Goal: Task Accomplishment & Management: Complete application form

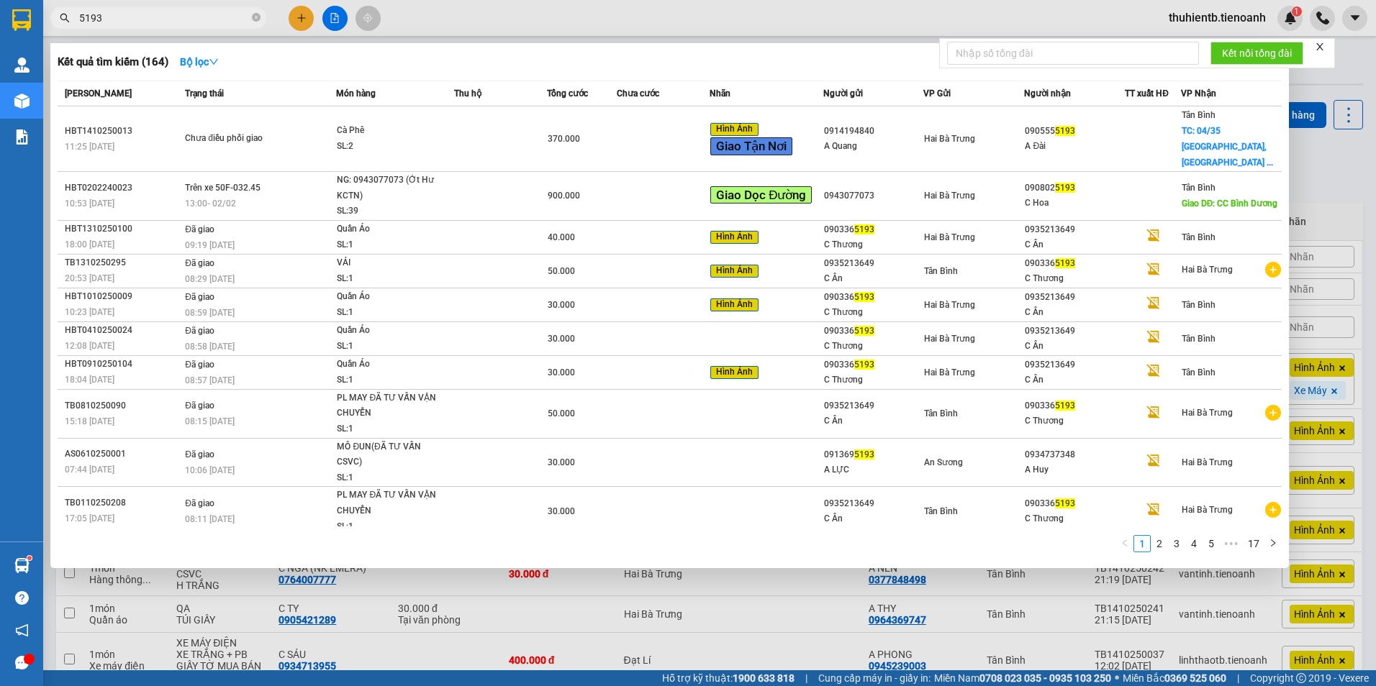
click at [195, 22] on input "5193" at bounding box center [164, 18] width 170 height 16
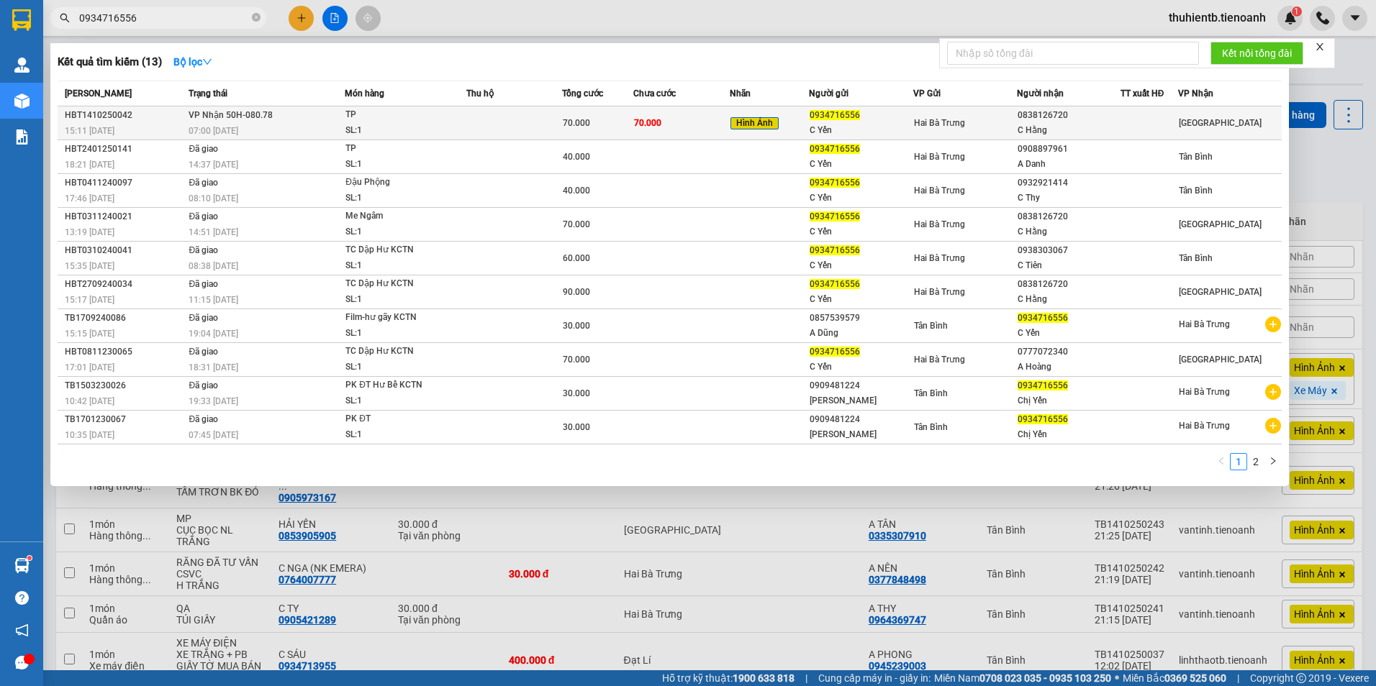
type input "0934716556"
click at [283, 121] on td "VP Nhận 50H-080.78 07:00 [DATE]" at bounding box center [265, 123] width 160 height 34
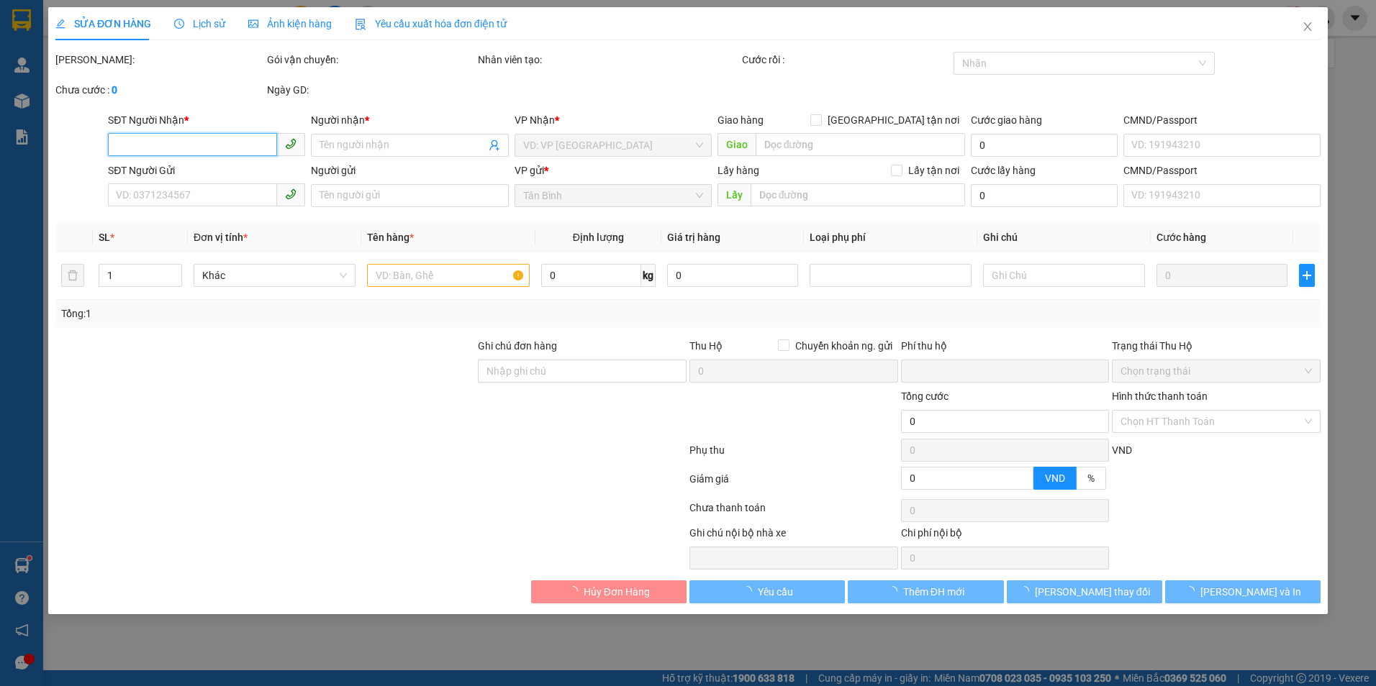
type input "0838126720"
type input "C Hằng"
type input "0934716556"
type input "C Yến"
type input "0"
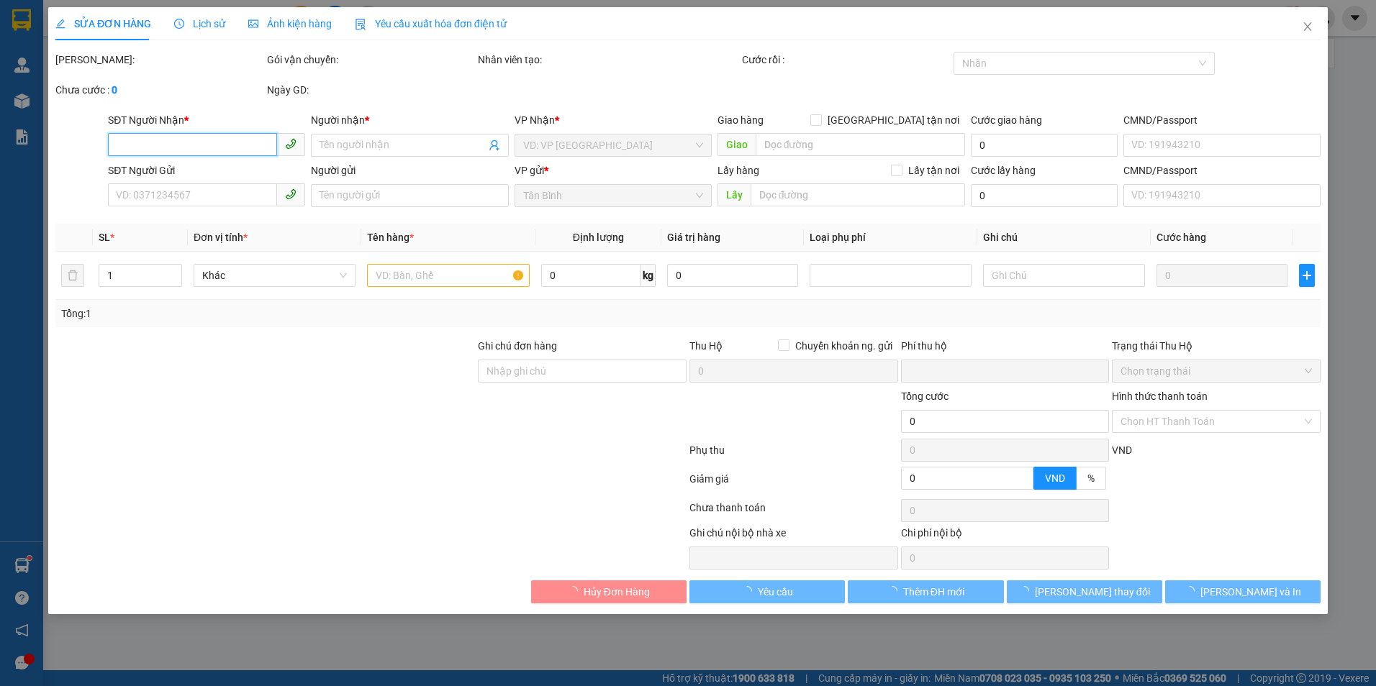
type input "70.000"
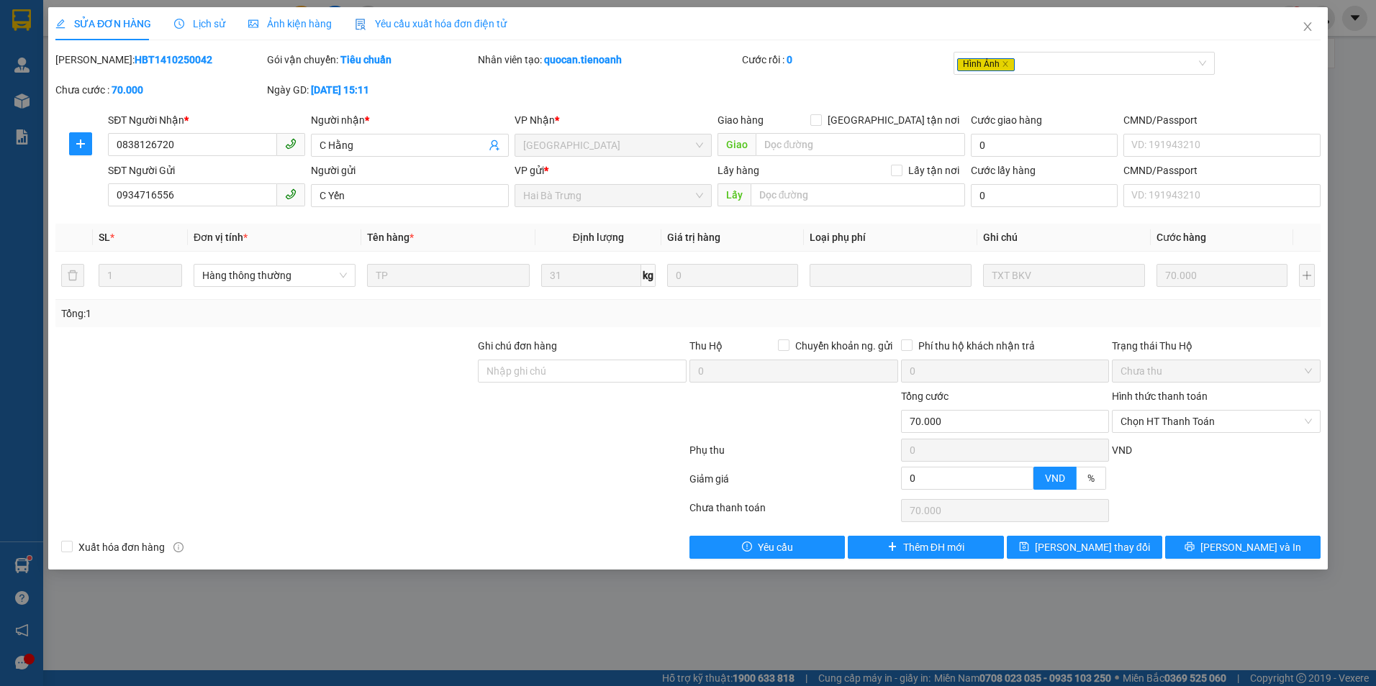
click at [202, 30] on div "Lịch sử" at bounding box center [199, 24] width 51 height 16
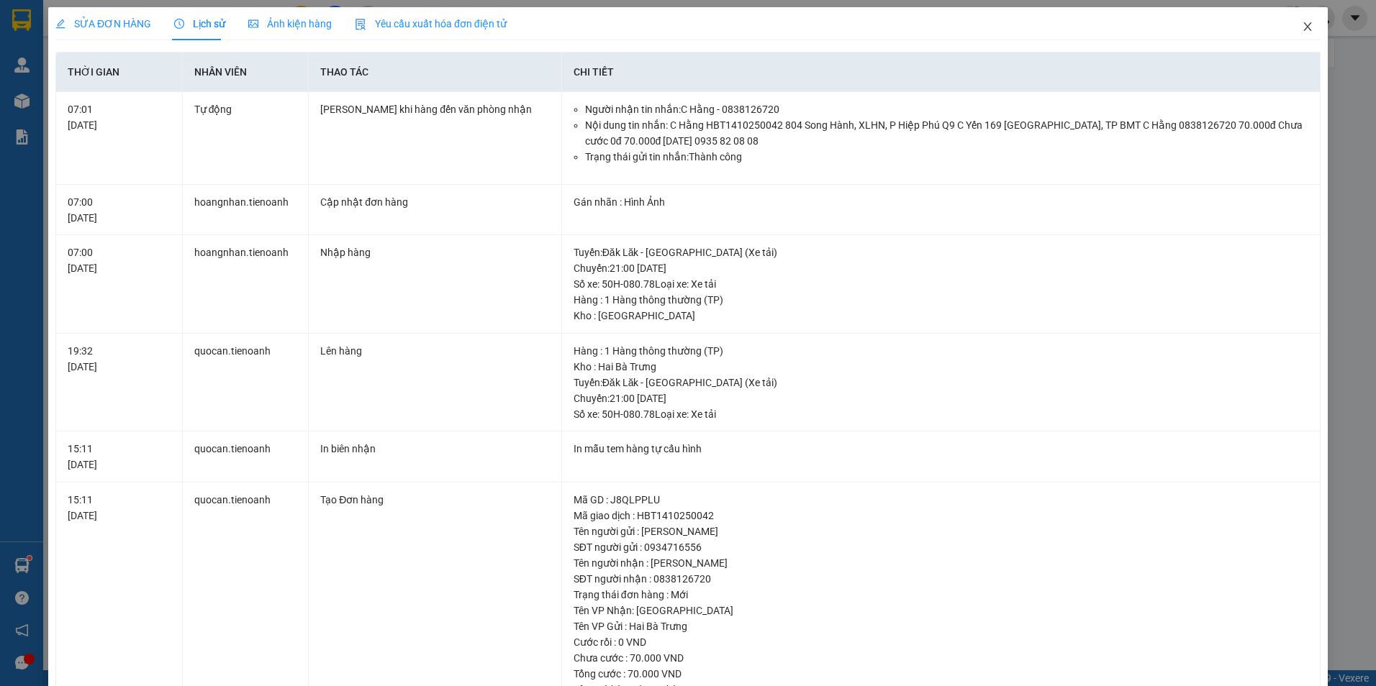
click at [1302, 27] on icon "close" at bounding box center [1308, 27] width 12 height 12
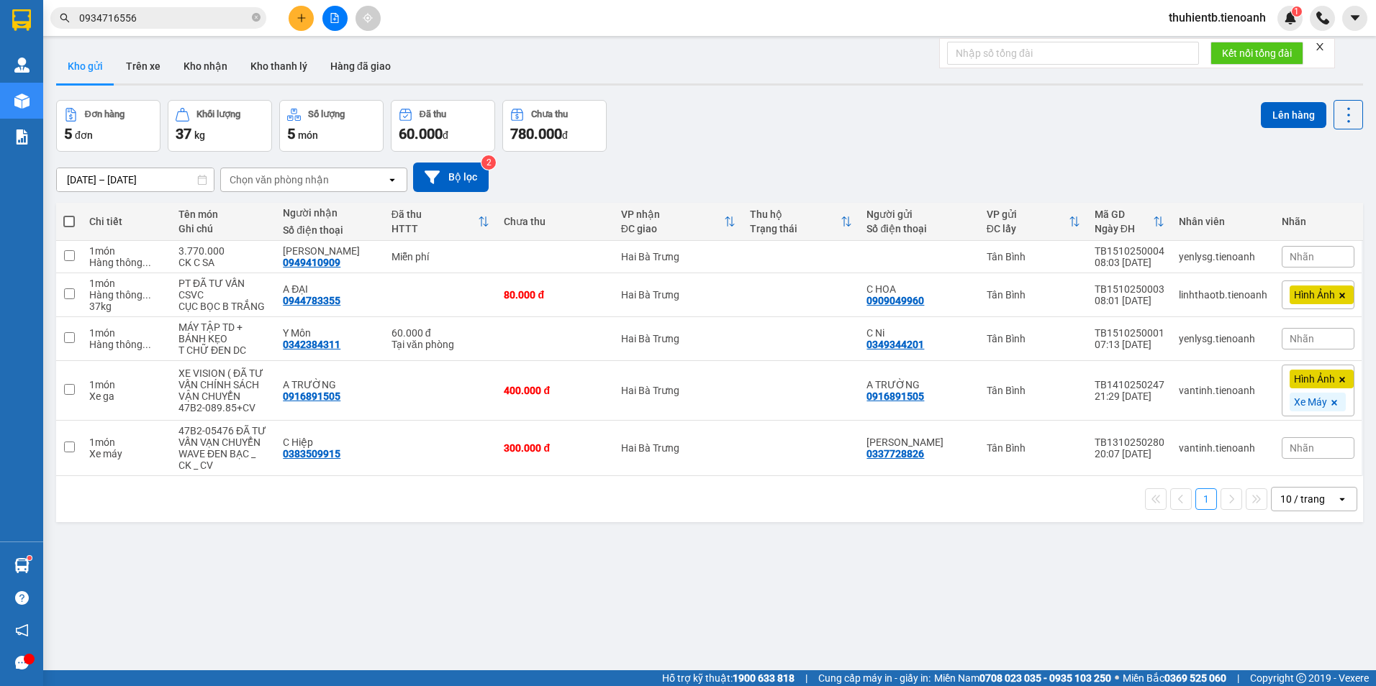
click at [227, 15] on input "0934716556" at bounding box center [164, 18] width 170 height 16
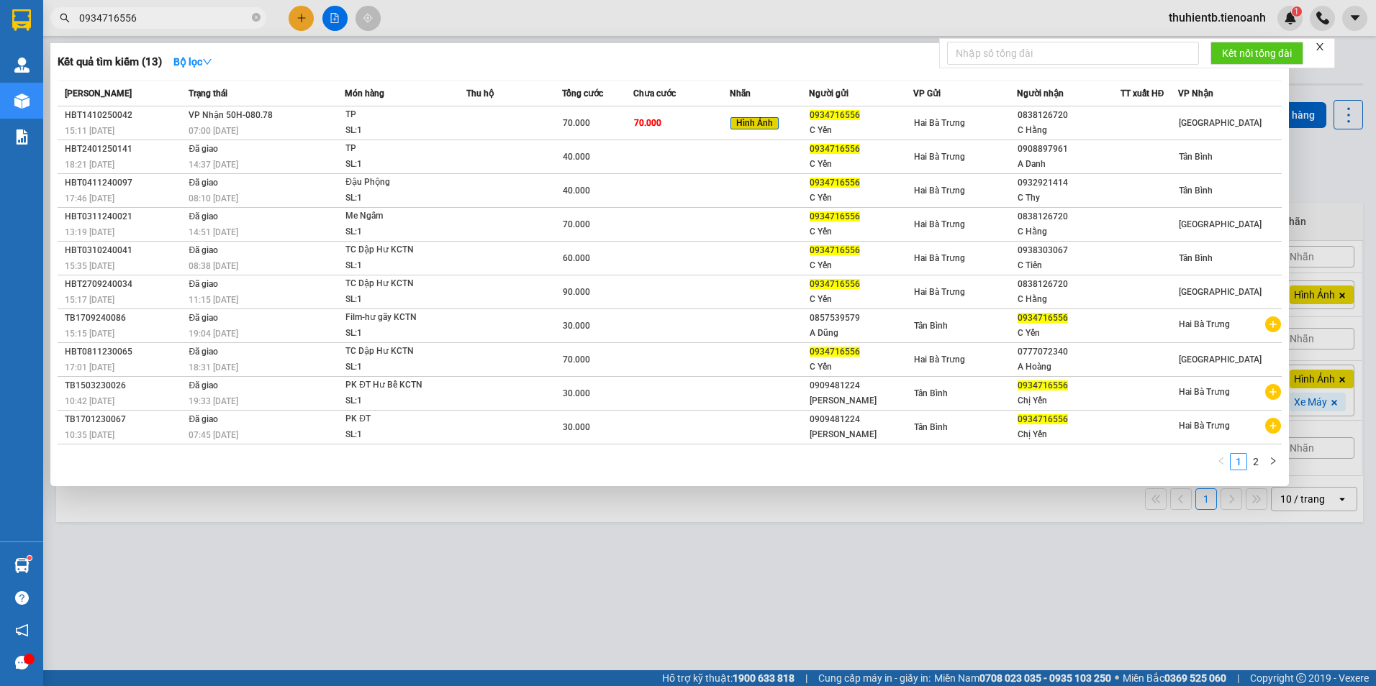
click at [227, 15] on input "0934716556" at bounding box center [164, 18] width 170 height 16
paste input "779990709"
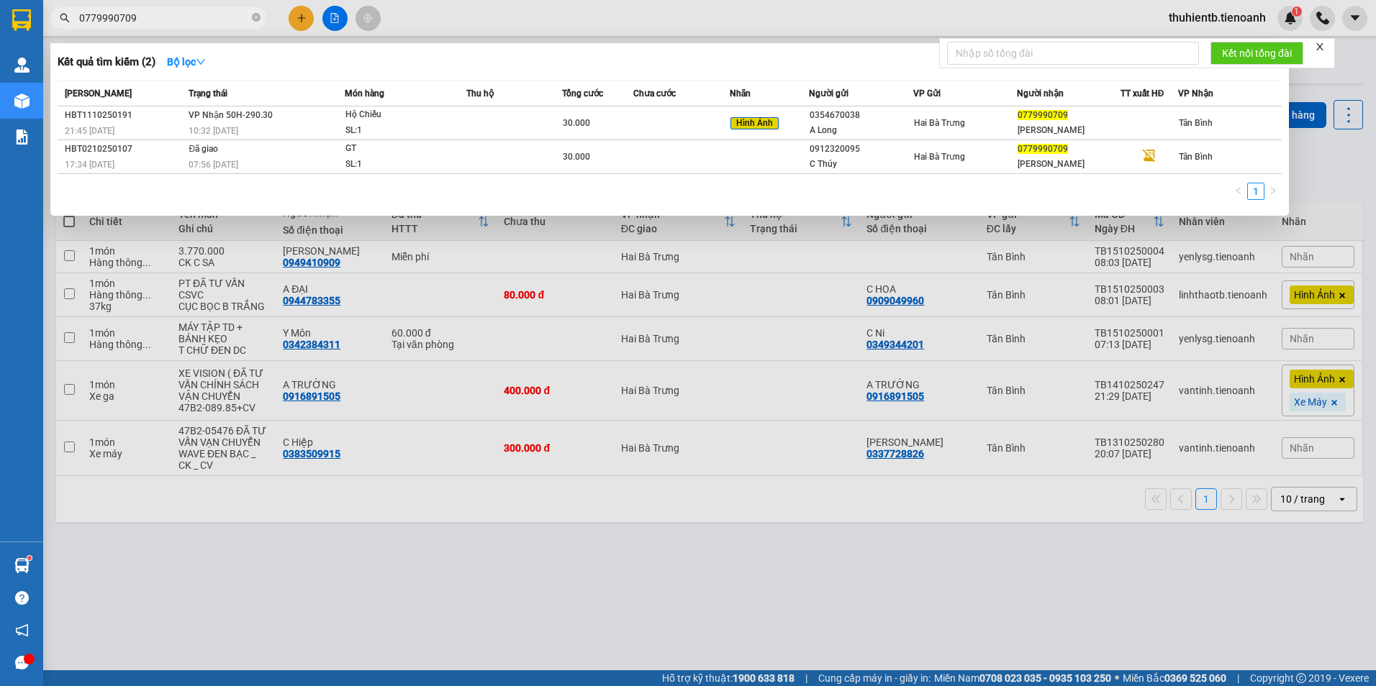
click at [208, 14] on input "0779990709" at bounding box center [164, 18] width 170 height 16
paste input "335174309"
type input "0335174309"
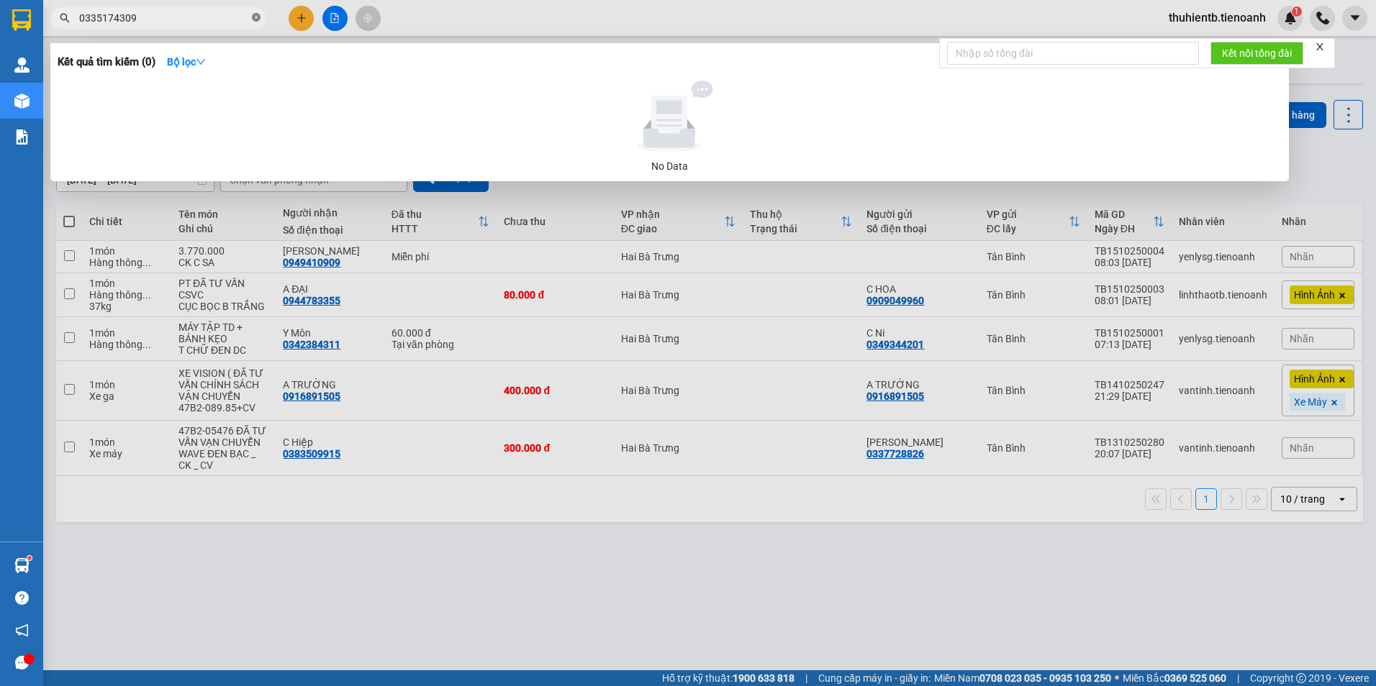
click at [259, 17] on icon "close-circle" at bounding box center [256, 17] width 9 height 9
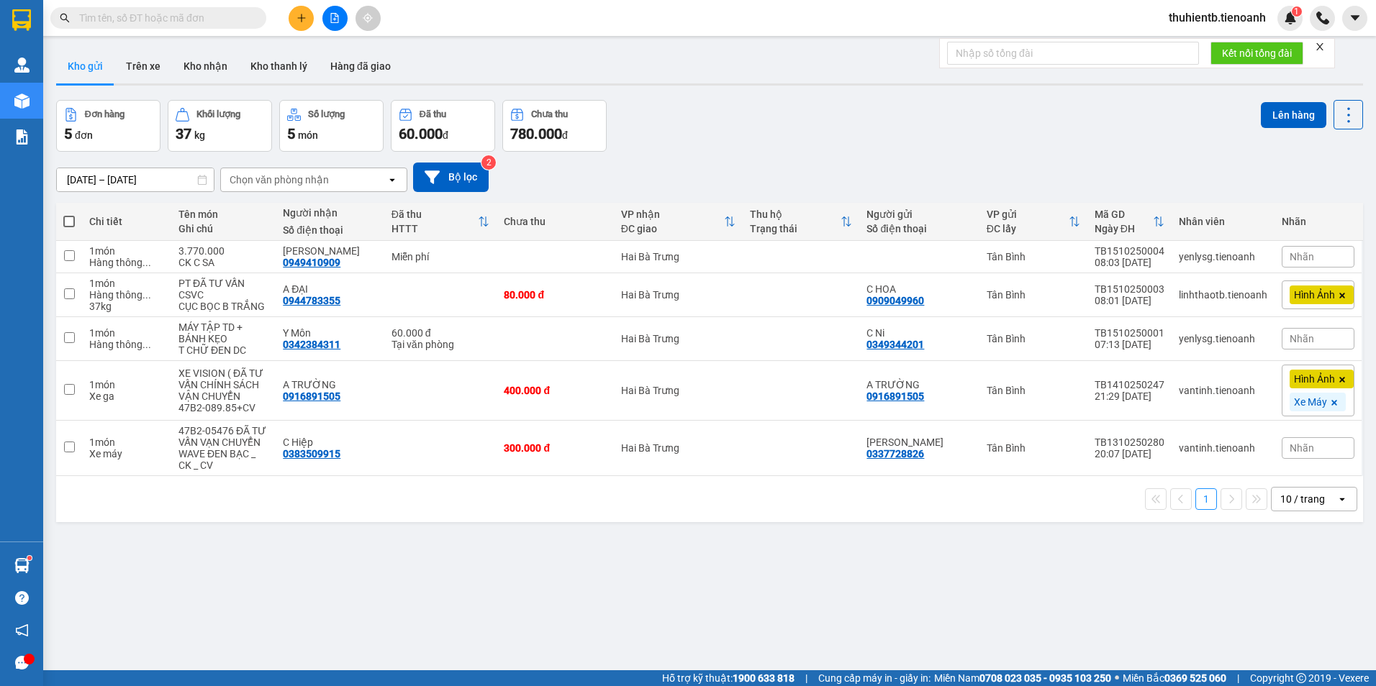
paste input "0779990709"
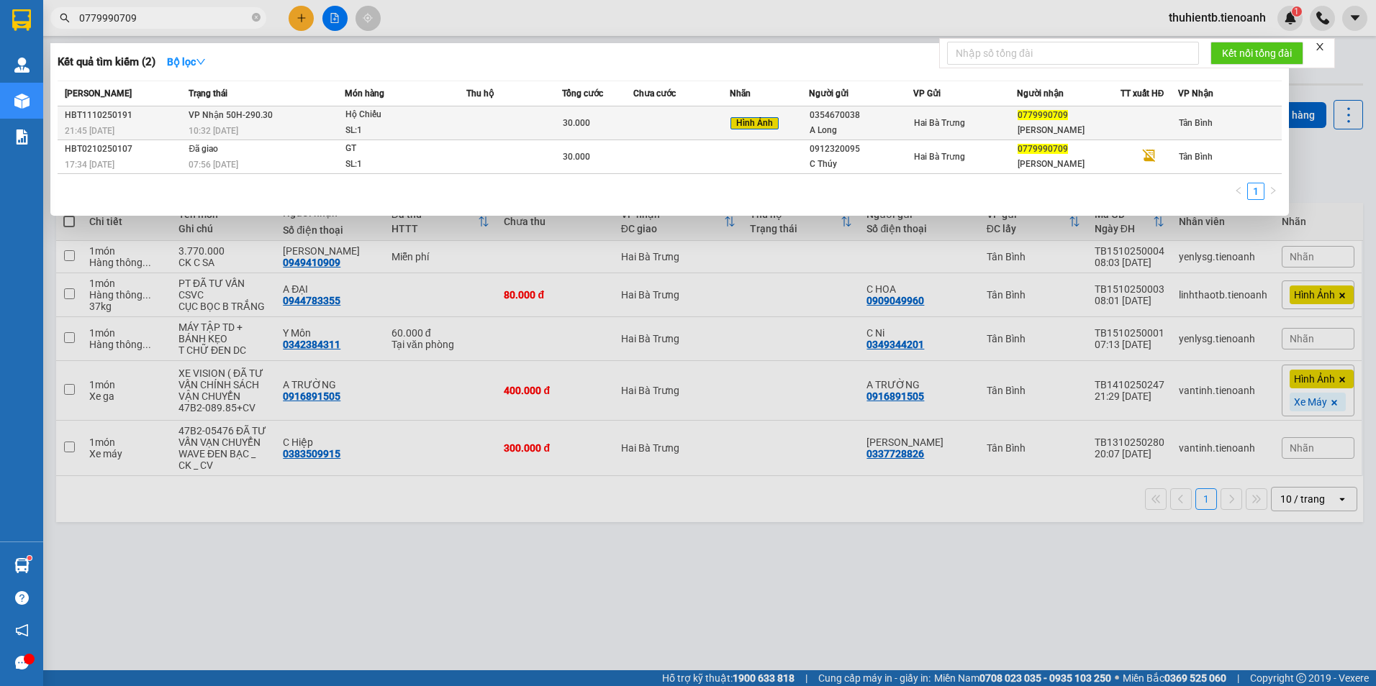
type input "0779990709"
click at [371, 113] on div "Hộ Chiếu" at bounding box center [399, 115] width 108 height 16
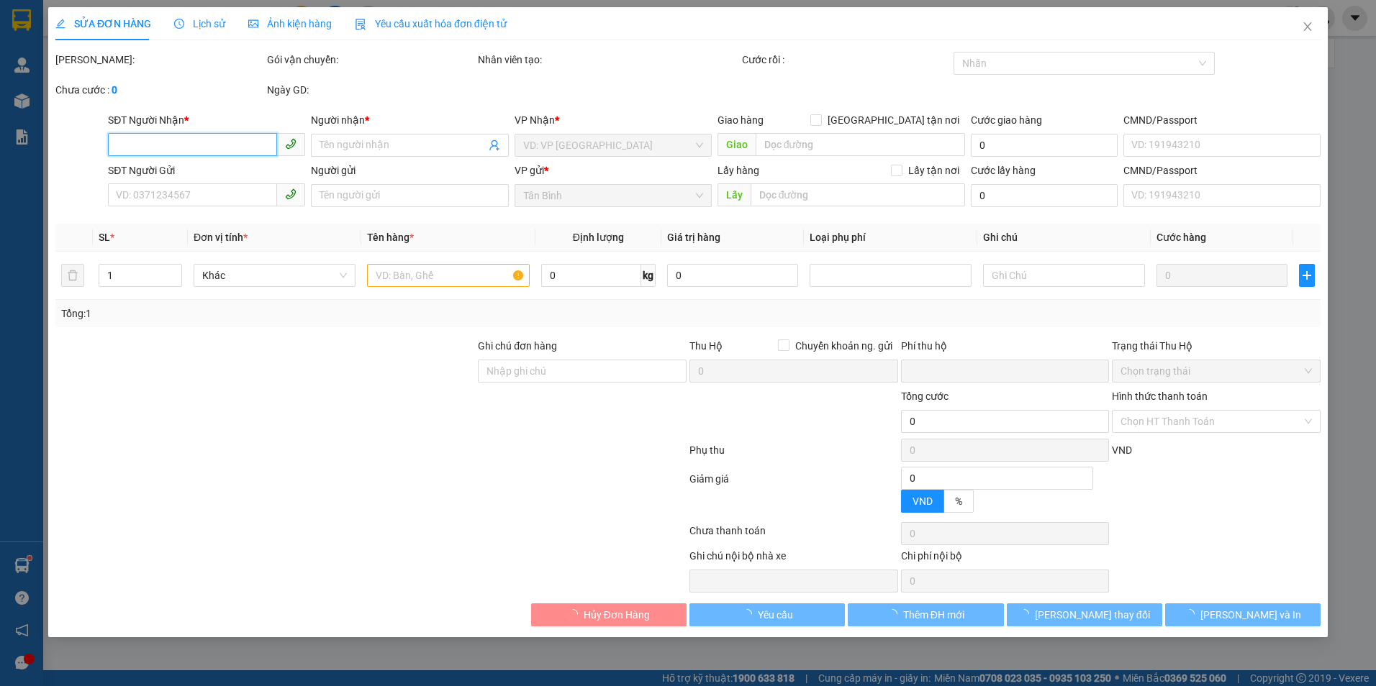
type input "0779990709"
type input "[PERSON_NAME]"
type input "0354670038"
type input "A Long"
type input "0"
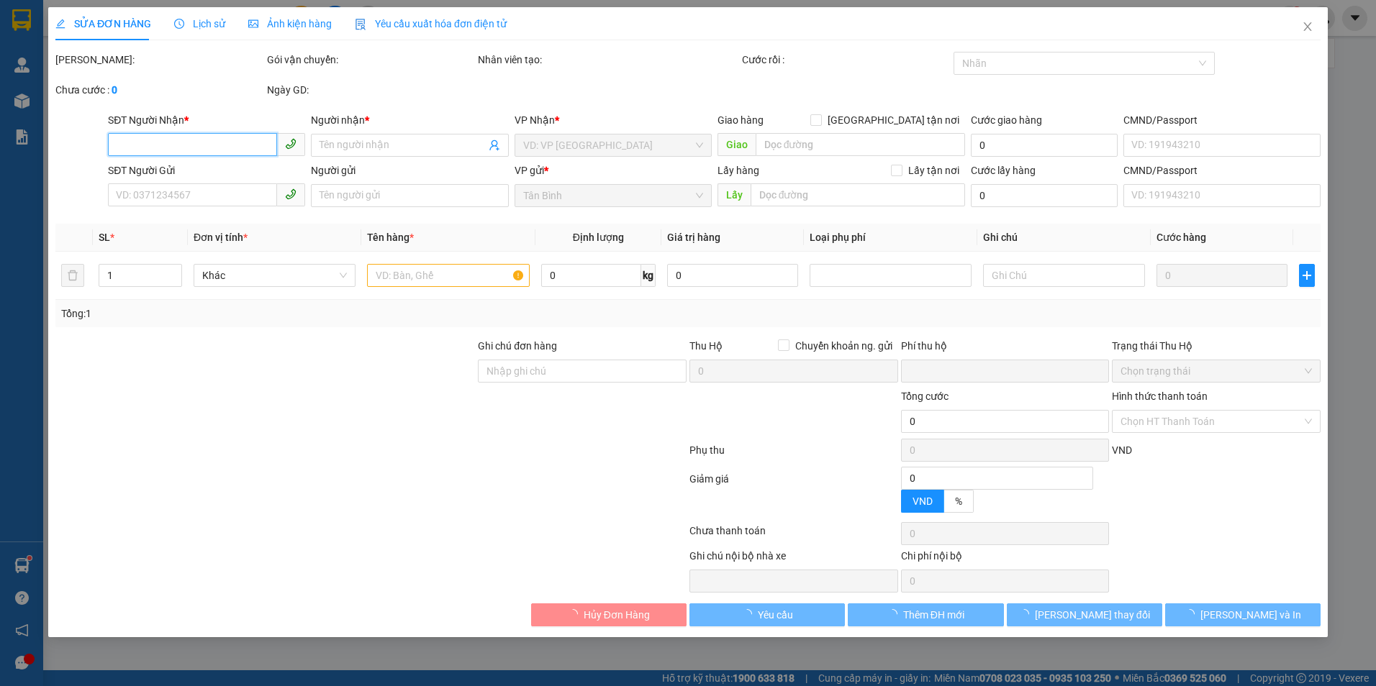
type input "30.000"
